Goal: Information Seeking & Learning: Learn about a topic

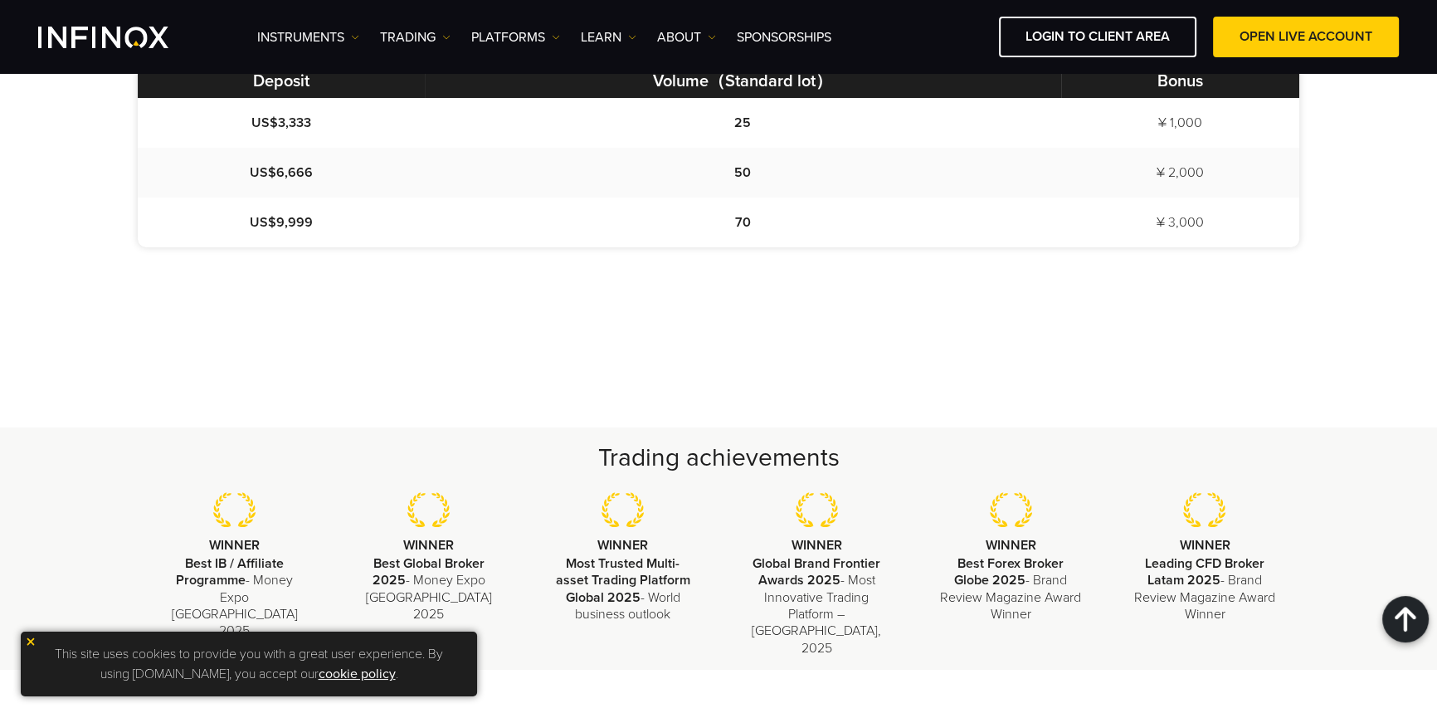
scroll to position [1206, 0]
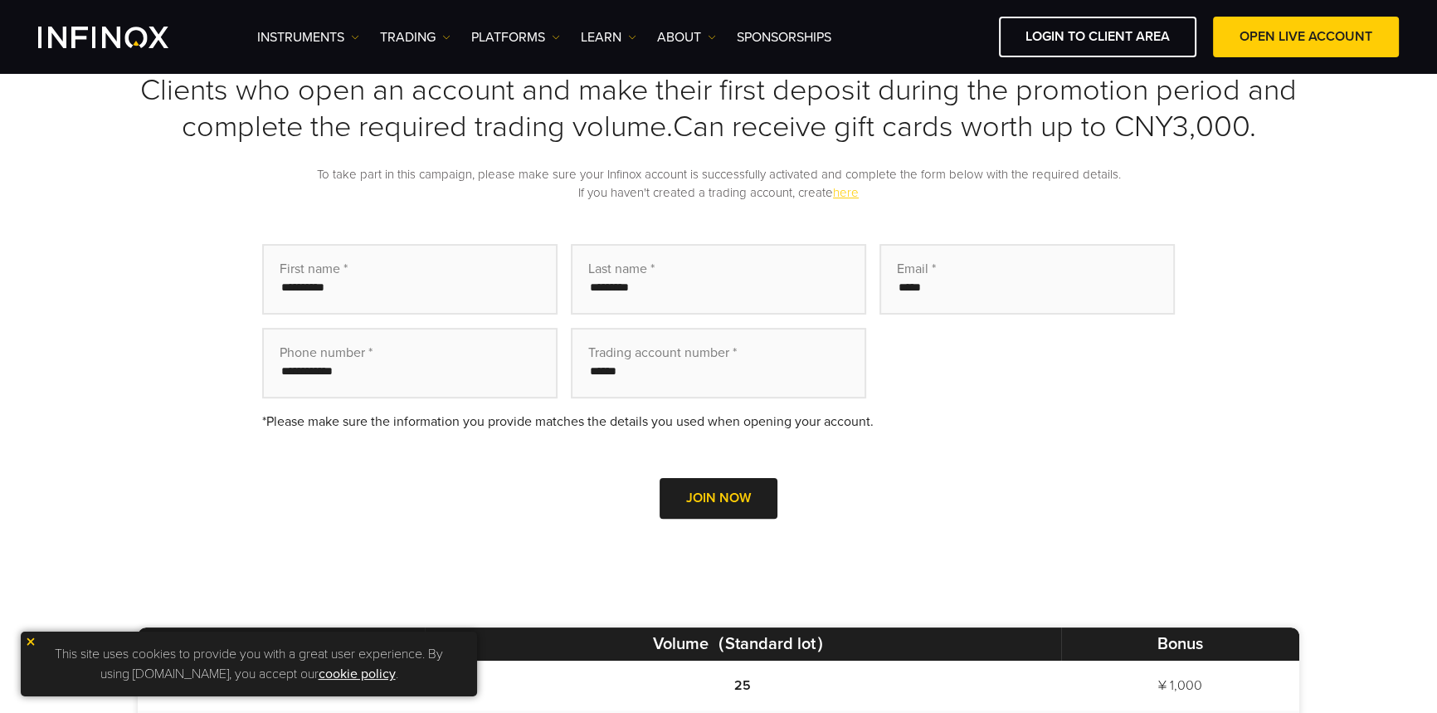
scroll to position [528, 0]
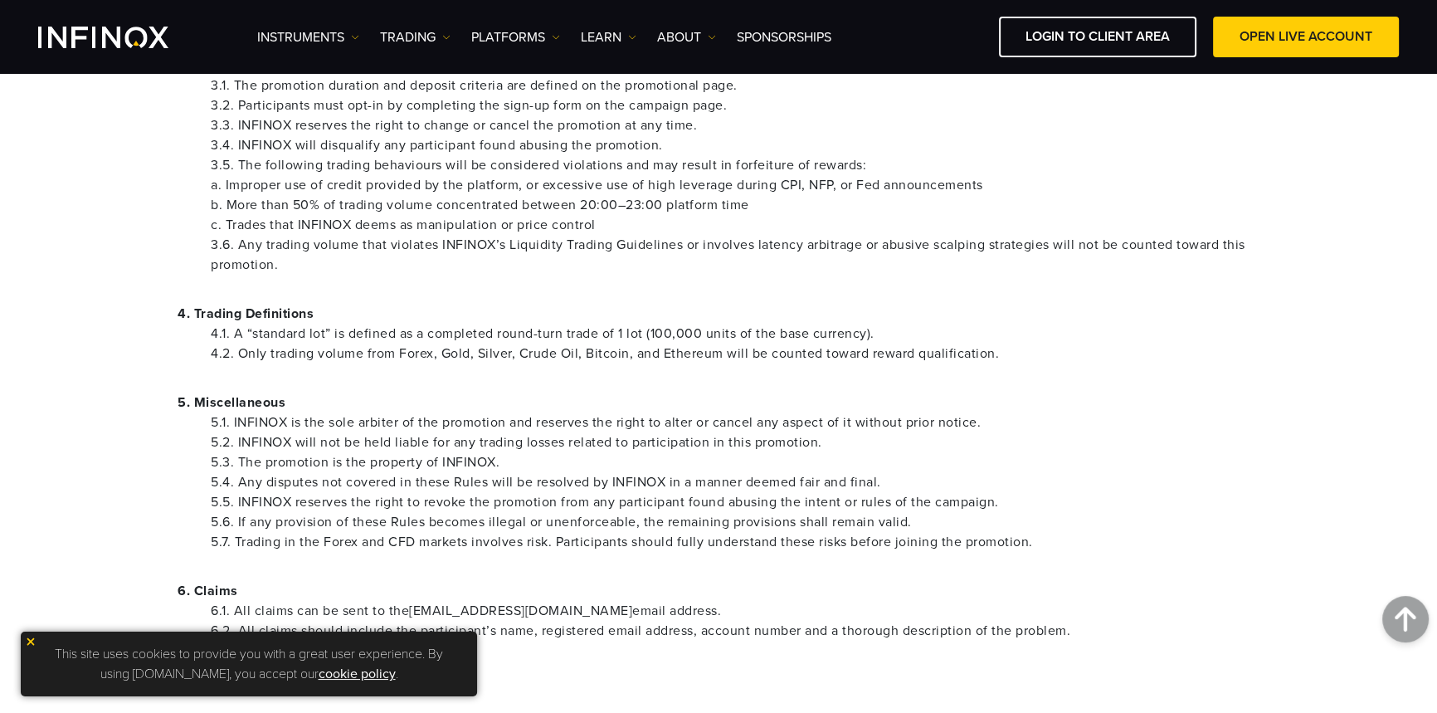
scroll to position [603, 0]
